Goal: Information Seeking & Learning: Learn about a topic

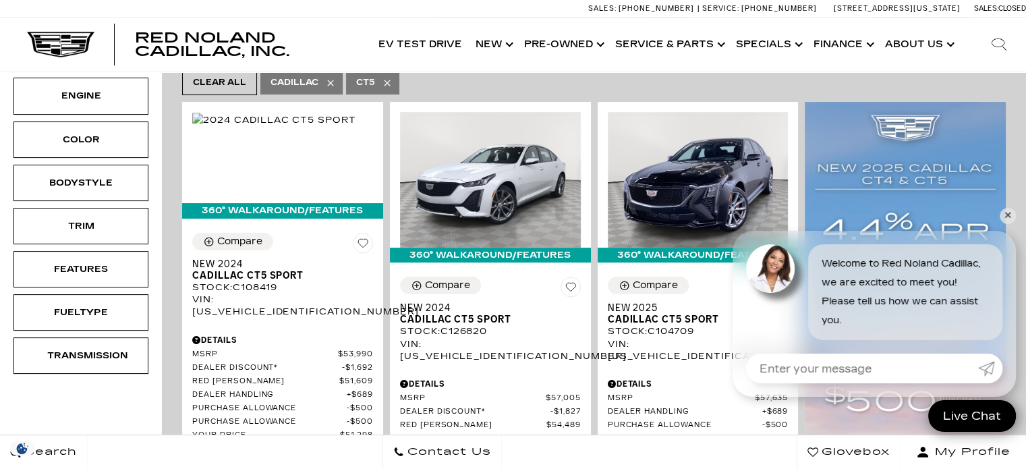
scroll to position [314, 0]
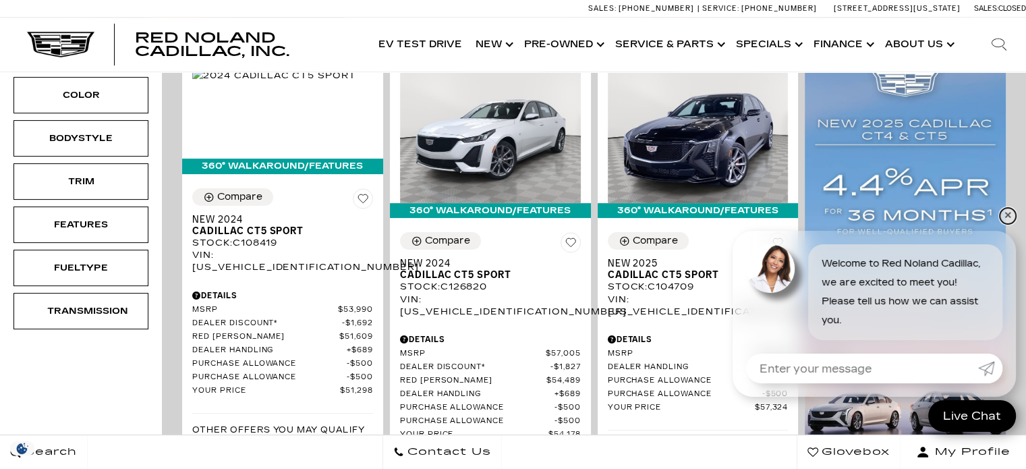
click at [1007, 218] on link "✕" at bounding box center [1008, 216] width 16 height 16
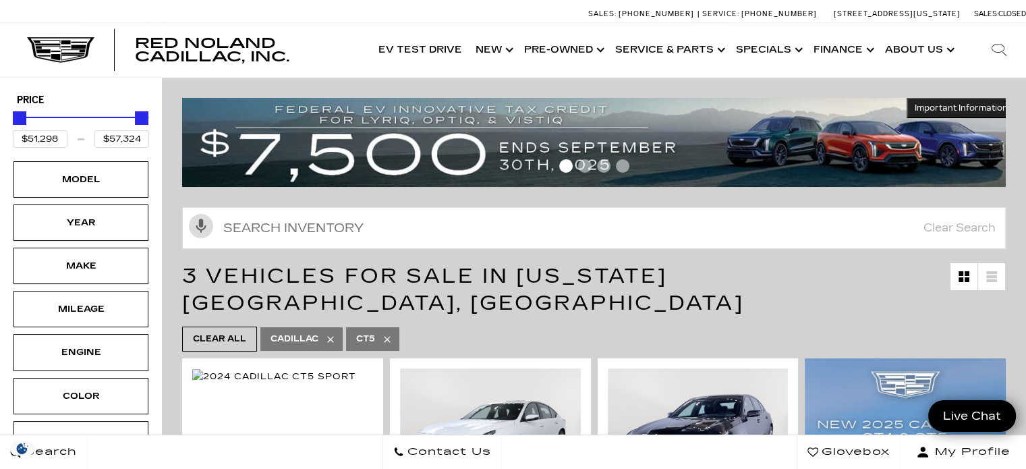
scroll to position [0, 0]
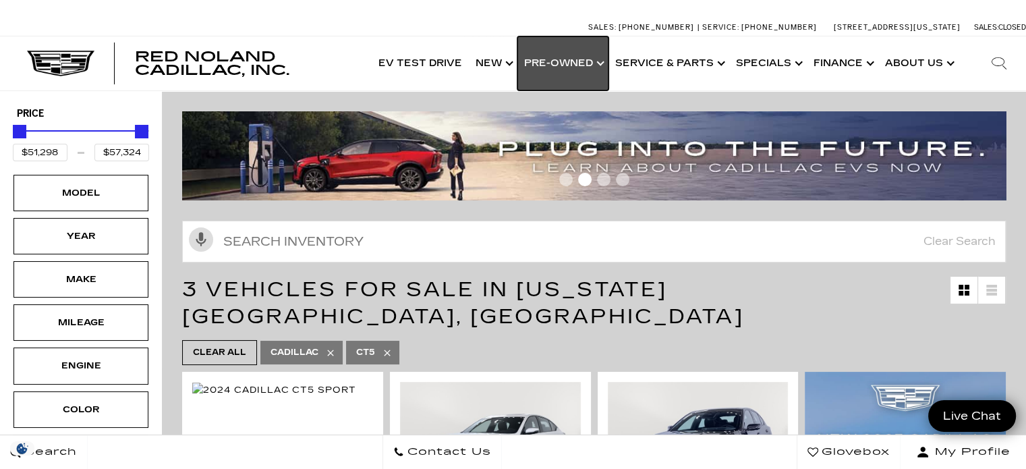
click at [575, 62] on link "Show Pre-Owned" at bounding box center [562, 63] width 91 height 54
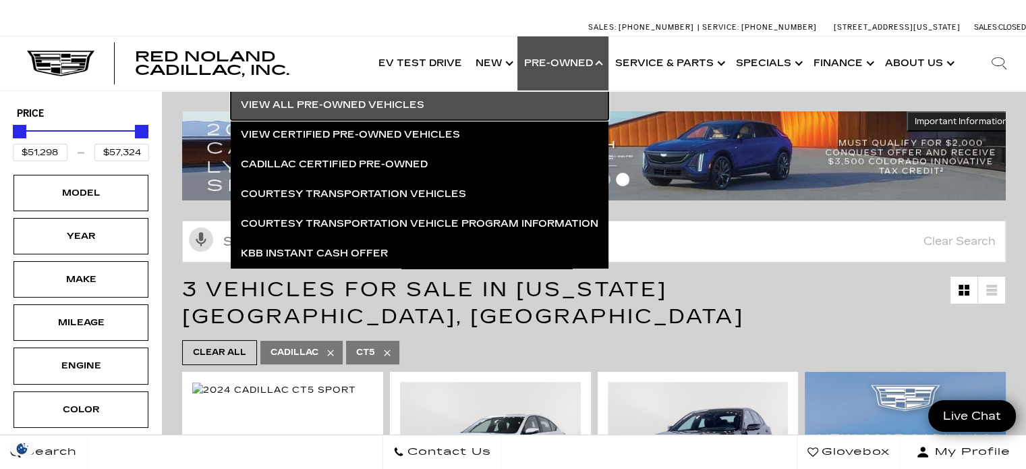
click at [330, 103] on link "View All Pre-Owned Vehicles" at bounding box center [420, 105] width 378 height 30
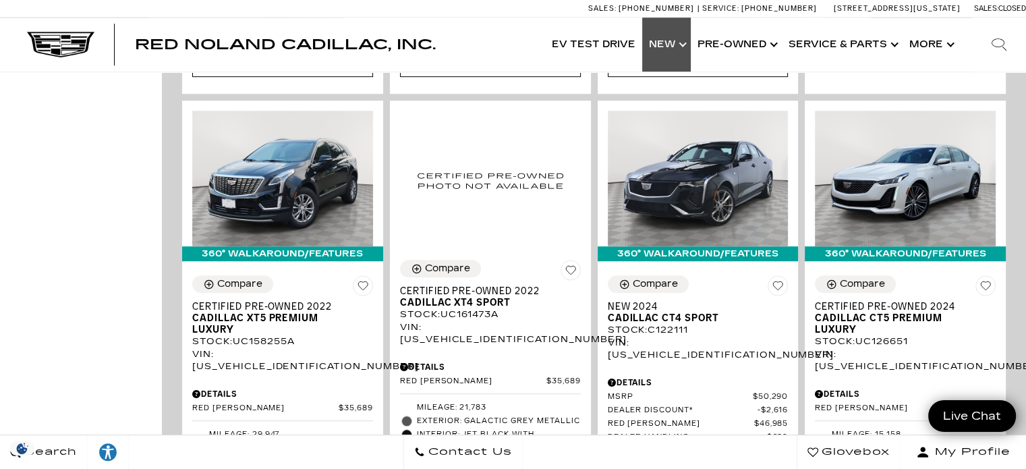
scroll to position [809, 0]
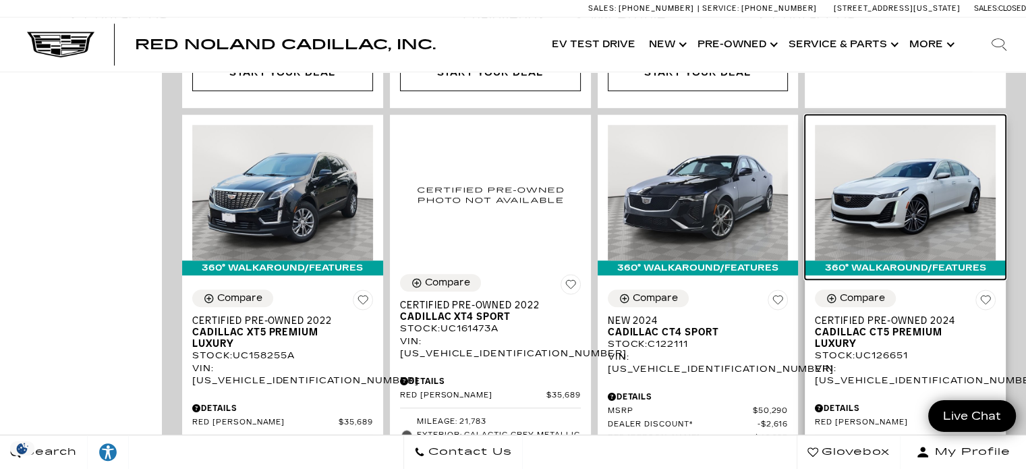
click at [906, 151] on img at bounding box center [905, 193] width 181 height 136
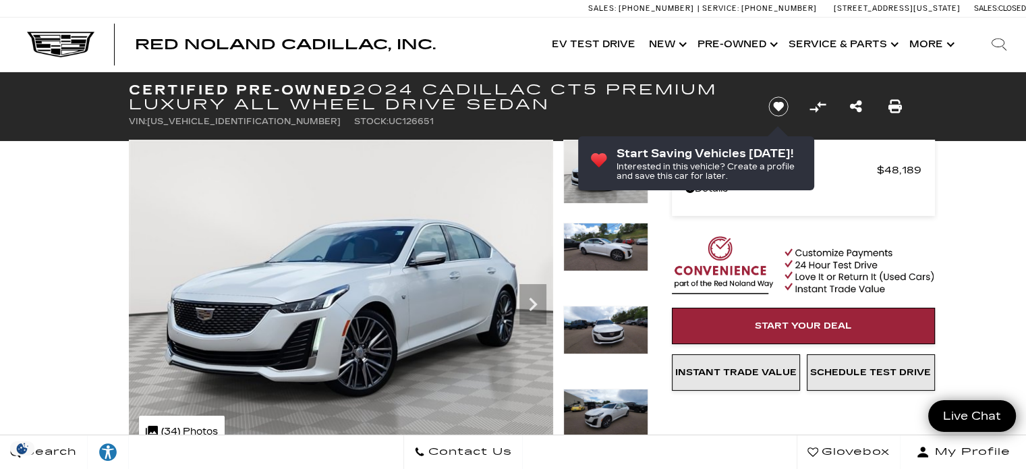
click at [596, 241] on img at bounding box center [605, 247] width 85 height 49
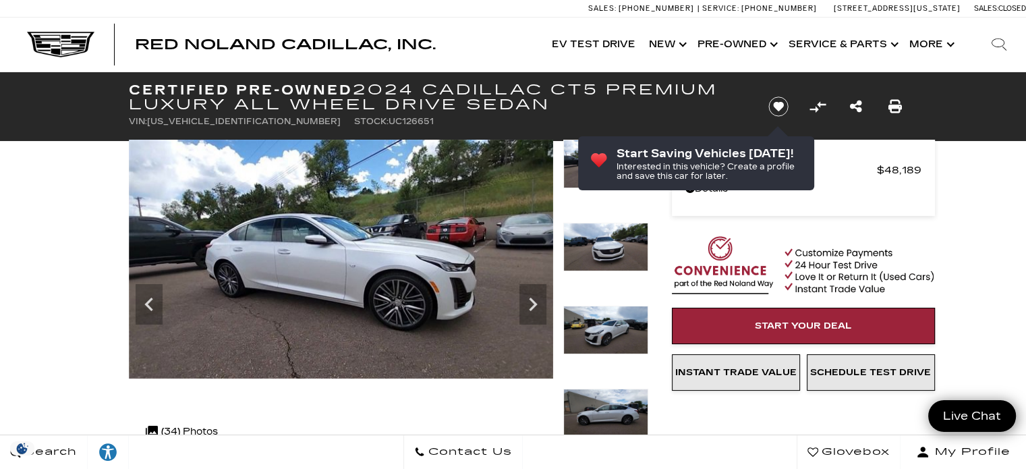
click at [600, 327] on img at bounding box center [605, 330] width 85 height 49
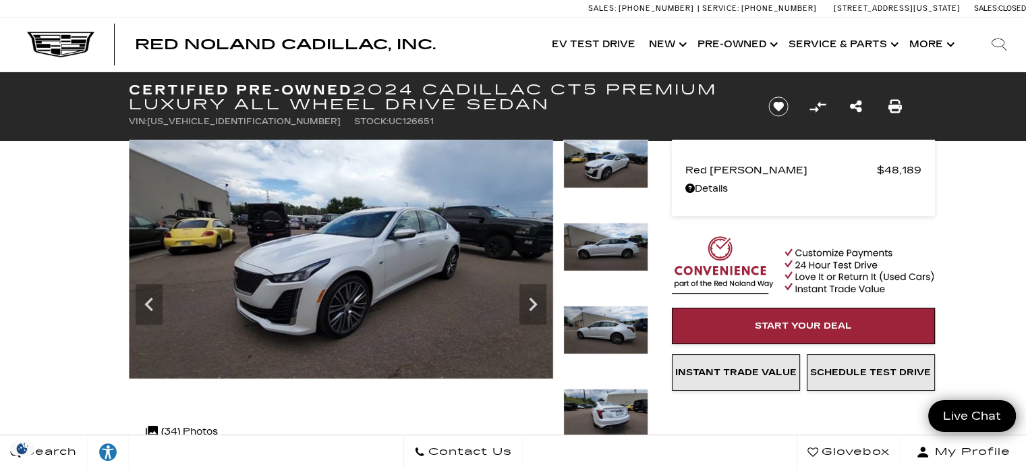
click at [614, 398] on img at bounding box center [605, 412] width 85 height 49
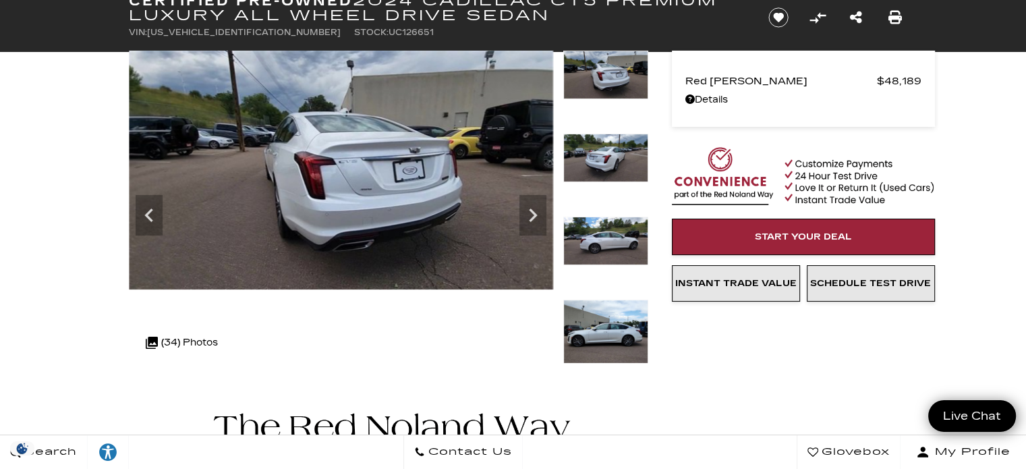
scroll to position [90, 0]
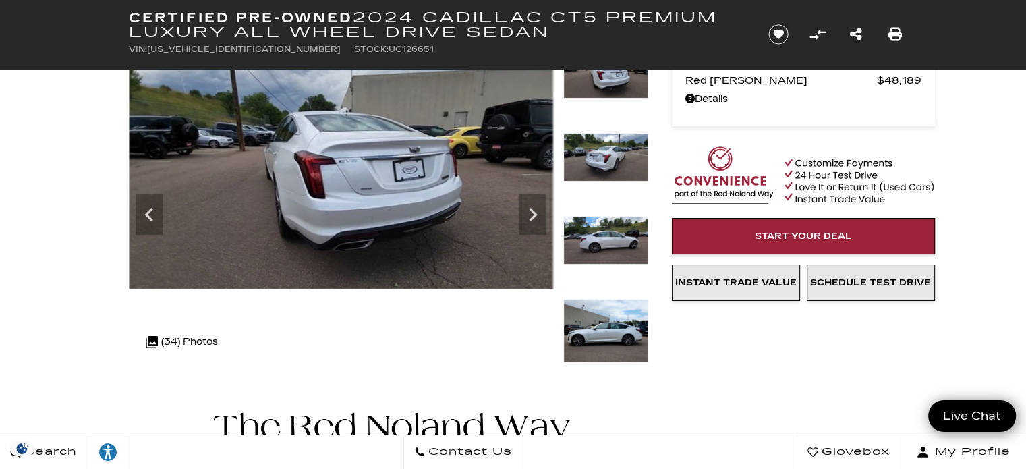
click at [610, 343] on img at bounding box center [605, 331] width 85 height 64
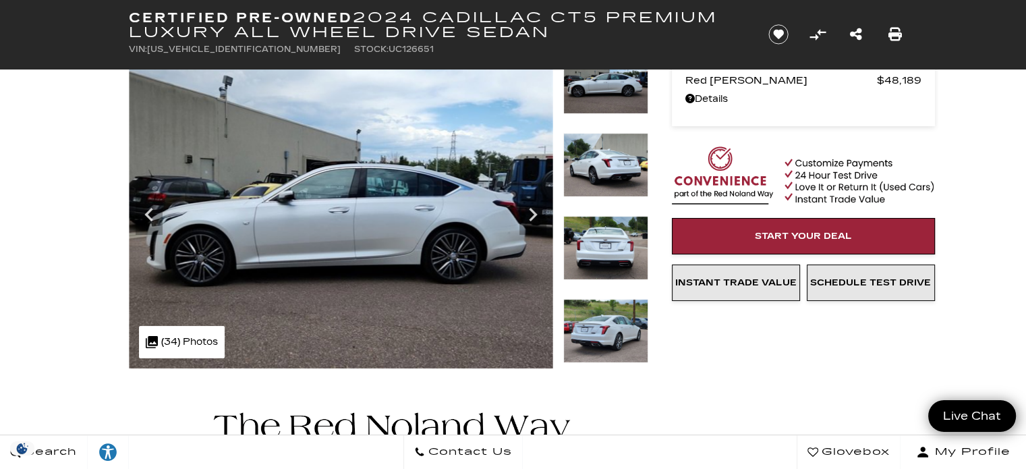
click at [610, 341] on img at bounding box center [605, 331] width 85 height 64
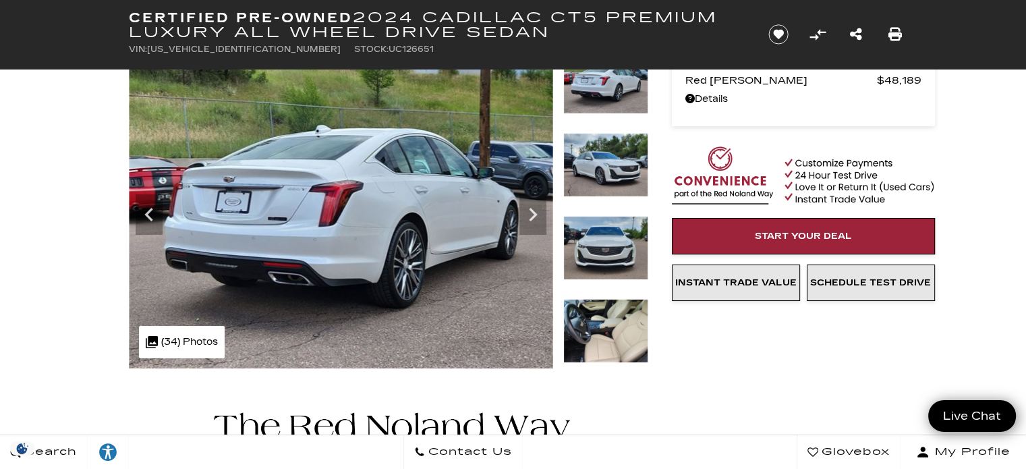
click at [611, 334] on img at bounding box center [605, 331] width 85 height 64
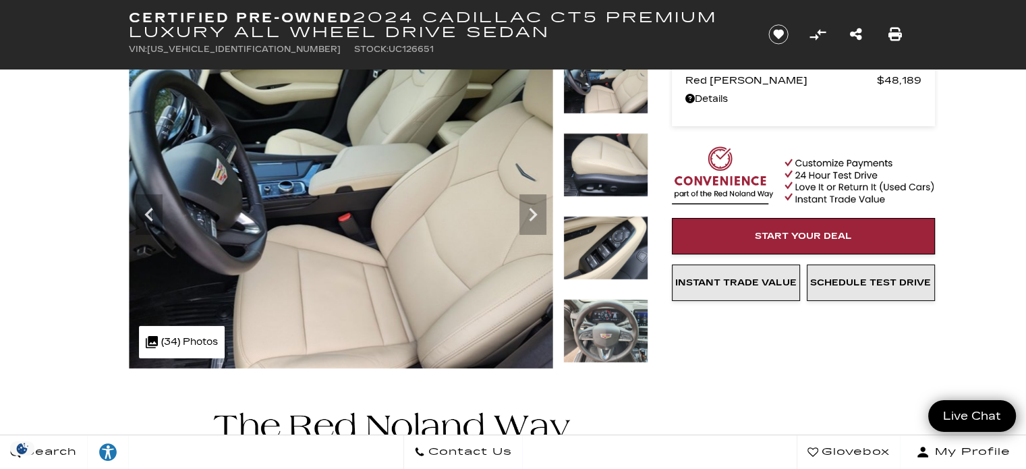
click at [612, 242] on img at bounding box center [605, 248] width 85 height 64
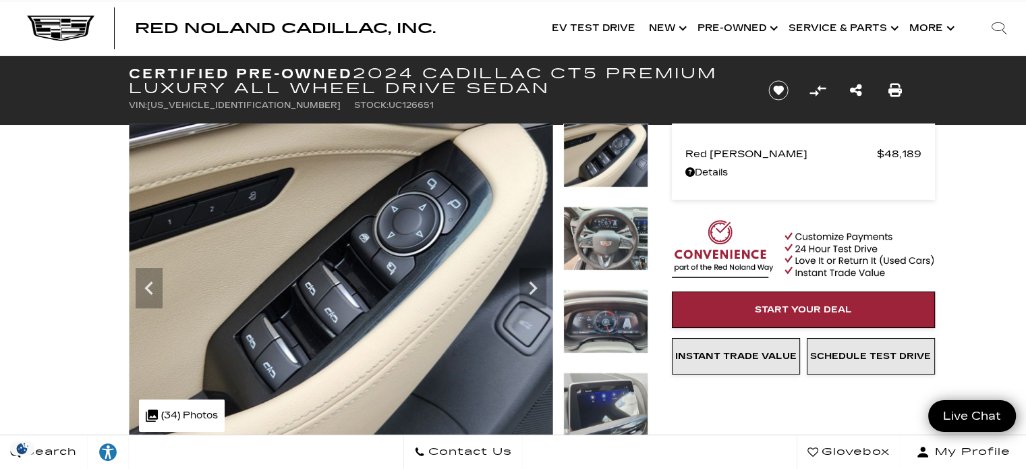
scroll to position [0, 0]
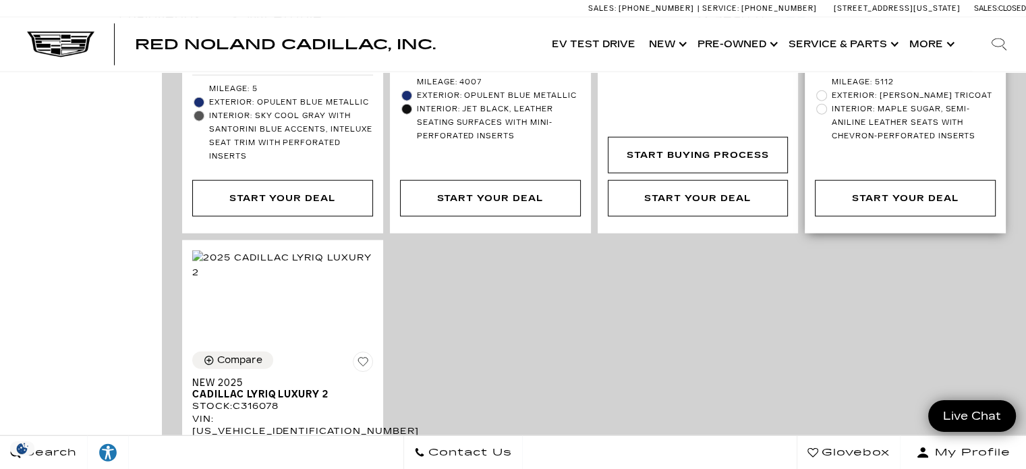
scroll to position [3327, 0]
